Goal: Task Accomplishment & Management: Manage account settings

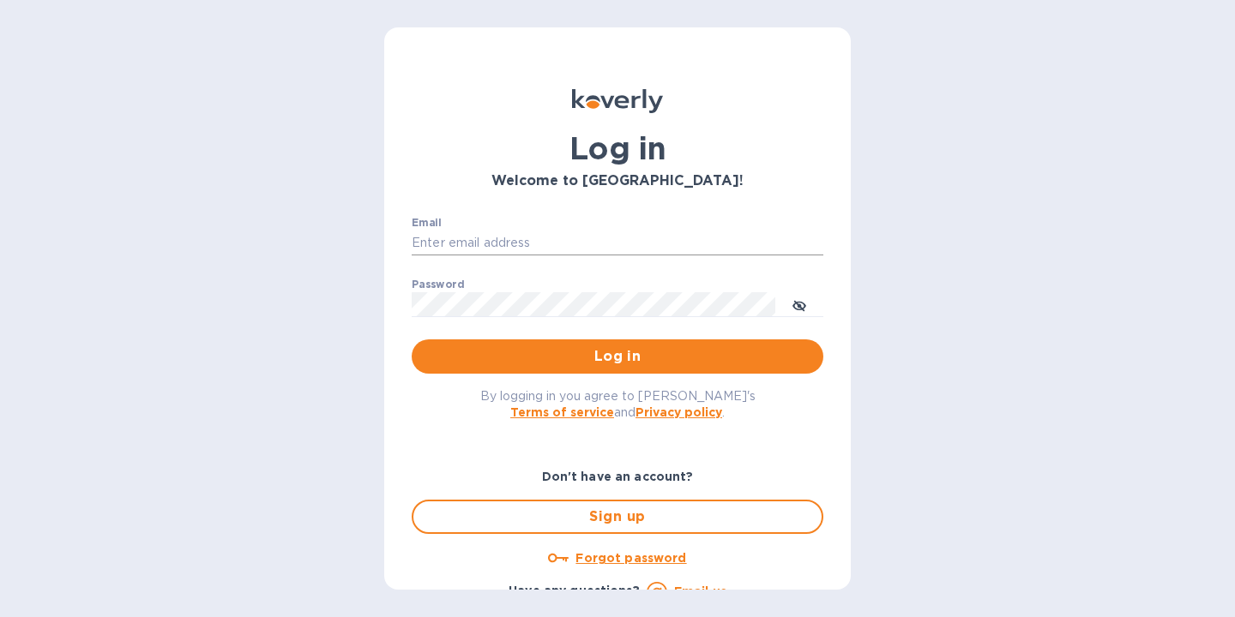
click at [621, 245] on input "Email" at bounding box center [618, 244] width 412 height 26
type input "kaushik.bandyopadhyay@prth.com"
click at [568, 360] on span "Log in" at bounding box center [617, 356] width 384 height 21
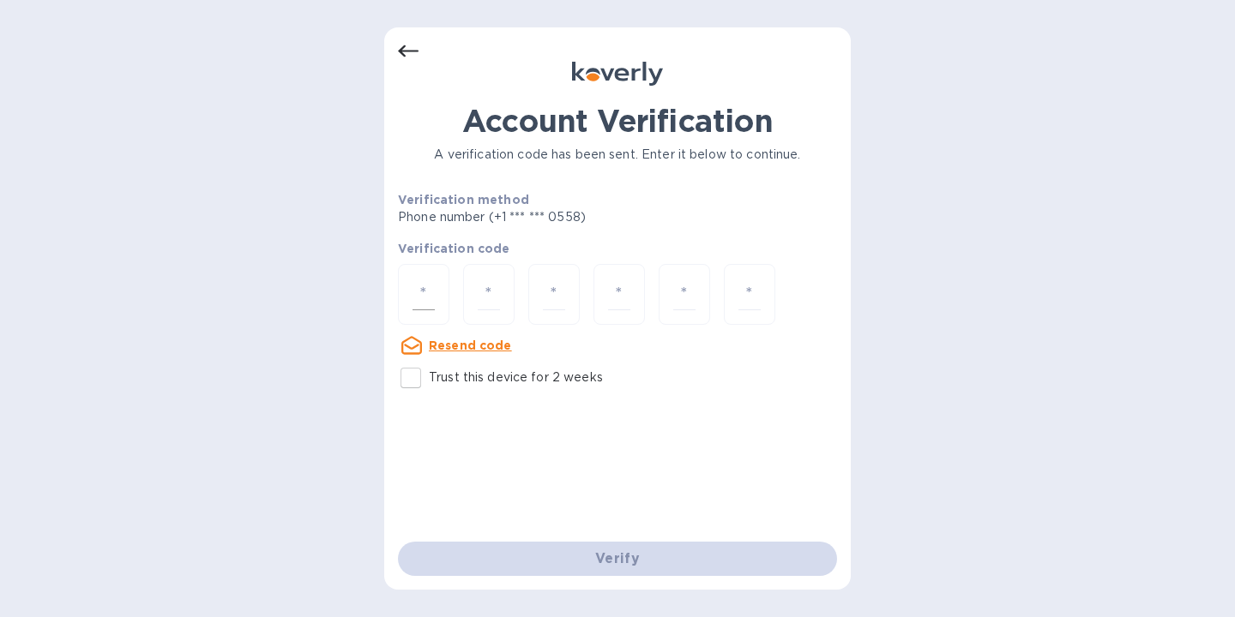
click at [419, 291] on input "number" at bounding box center [423, 295] width 22 height 32
type input "1"
type input "3"
type input "5"
type input "4"
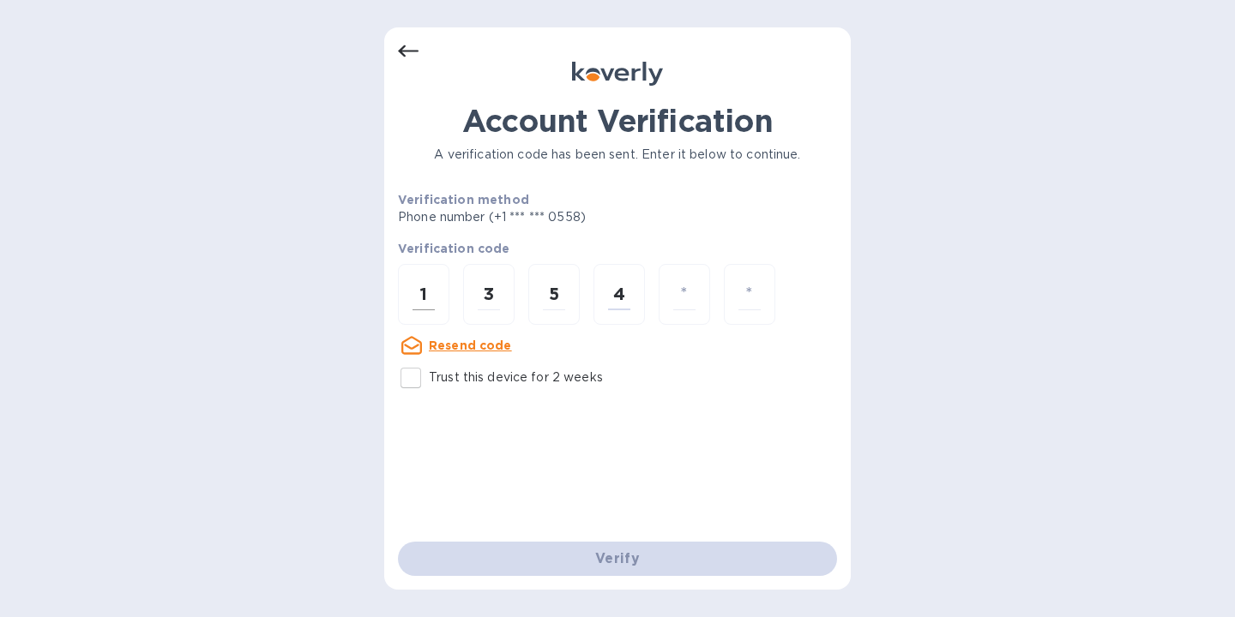
type input "4"
type input "5"
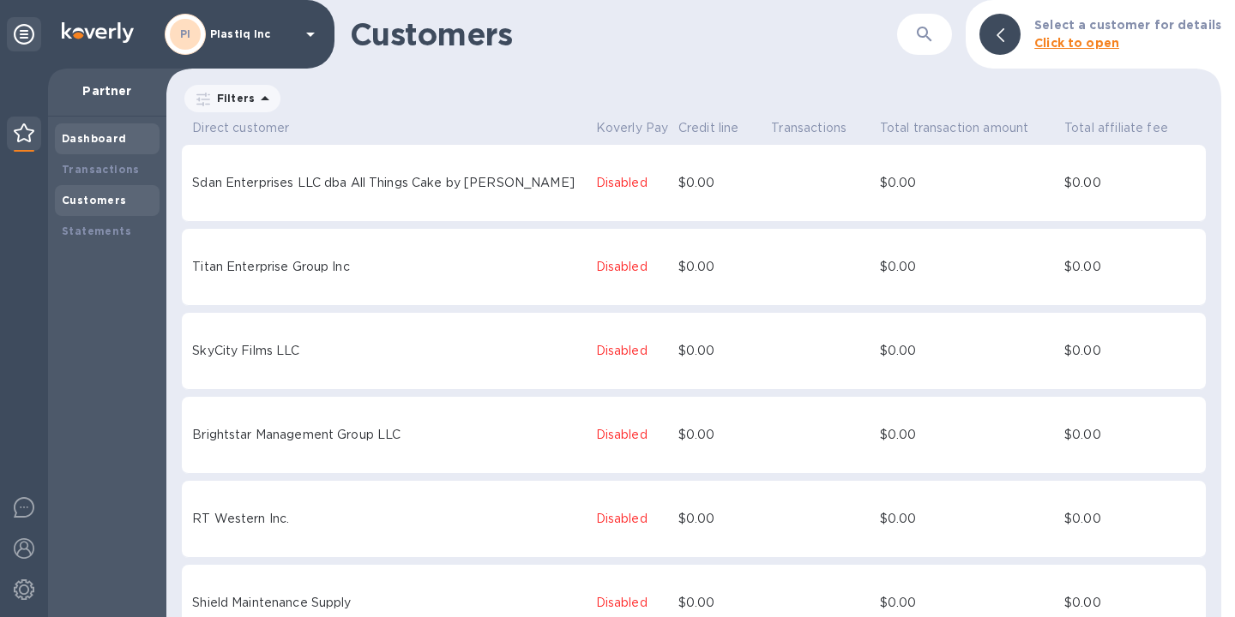
click at [100, 136] on b "Dashboard" at bounding box center [94, 138] width 65 height 13
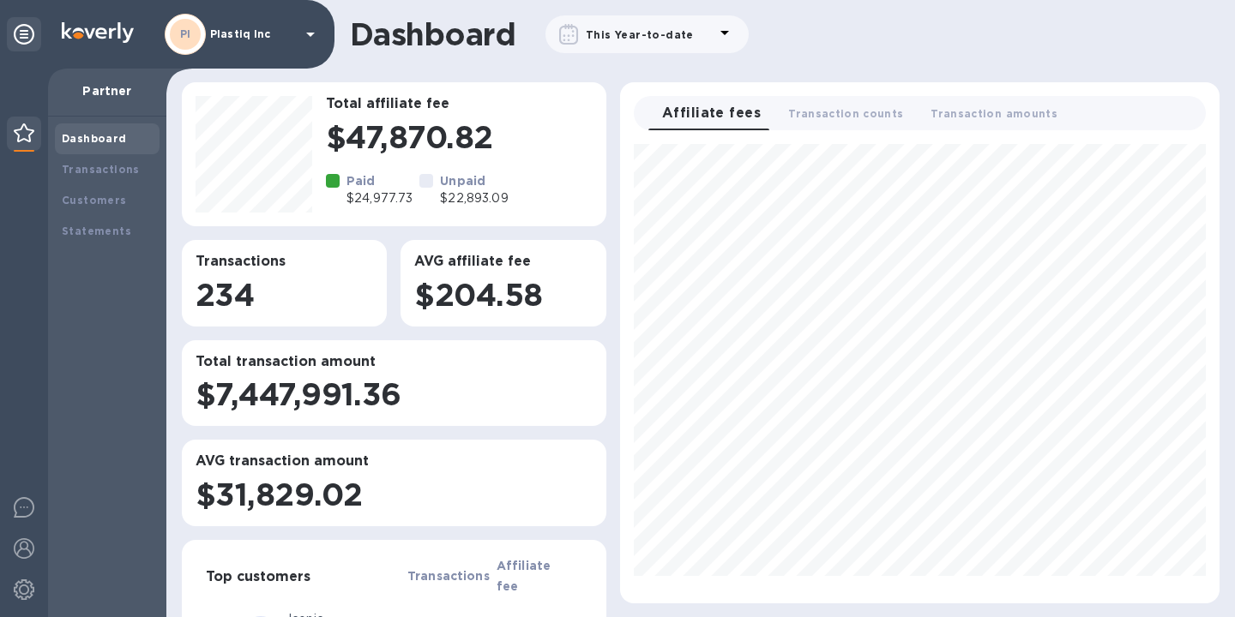
scroll to position [446, 586]
click at [980, 119] on span "Transaction amounts 0" at bounding box center [993, 114] width 127 height 18
